Goal: Information Seeking & Learning: Learn about a topic

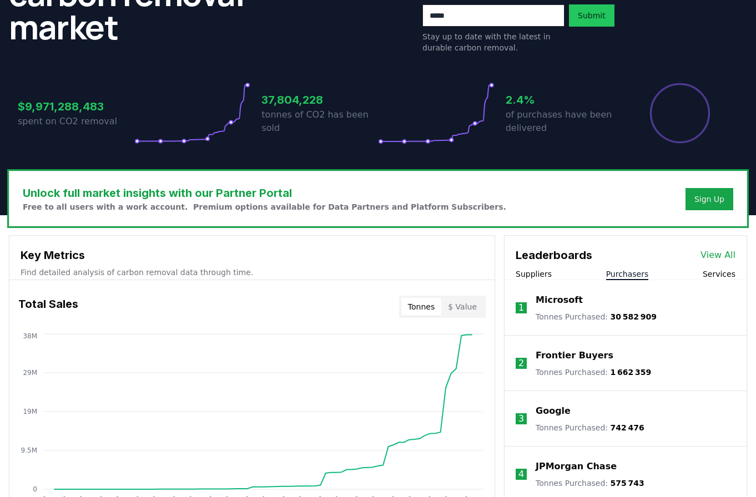
scroll to position [339, 0]
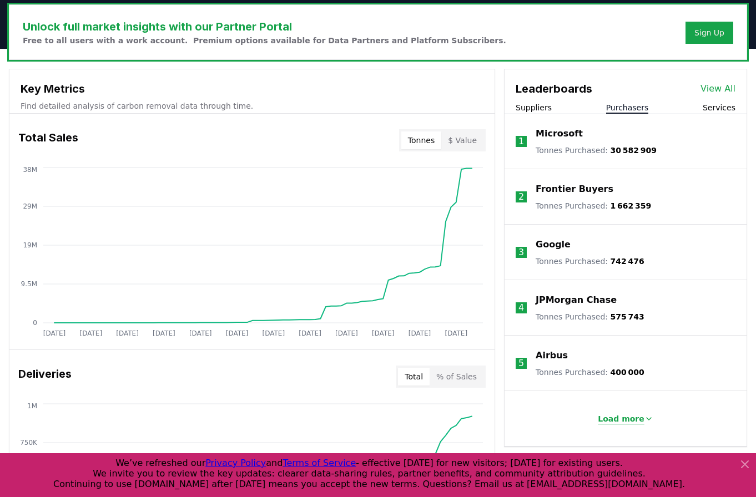
click at [633, 417] on p "Load more" at bounding box center [621, 419] width 47 height 11
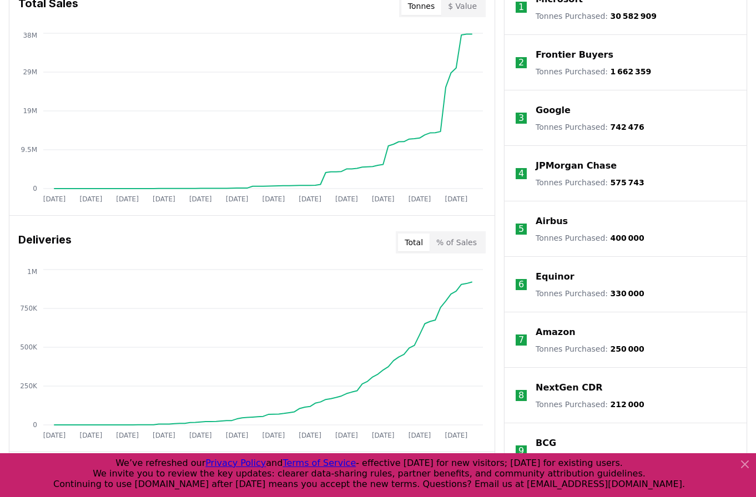
scroll to position [474, 0]
click at [745, 465] on icon at bounding box center [745, 464] width 7 height 7
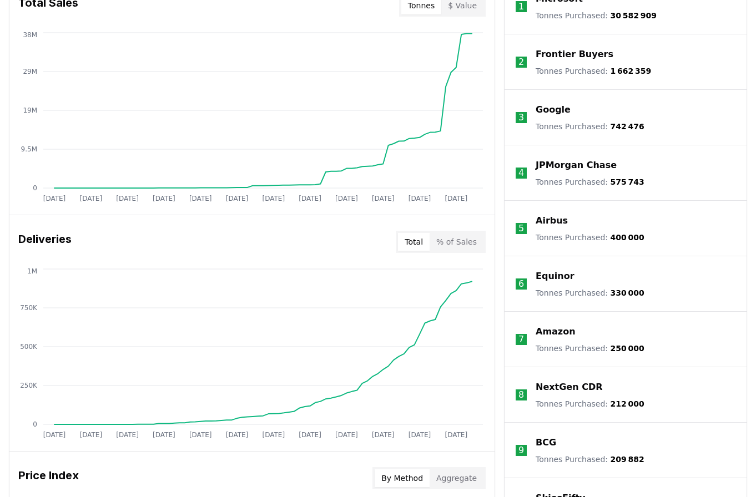
click at [554, 330] on p "Amazon" at bounding box center [556, 331] width 40 height 13
